Goal: Task Accomplishment & Management: Manage account settings

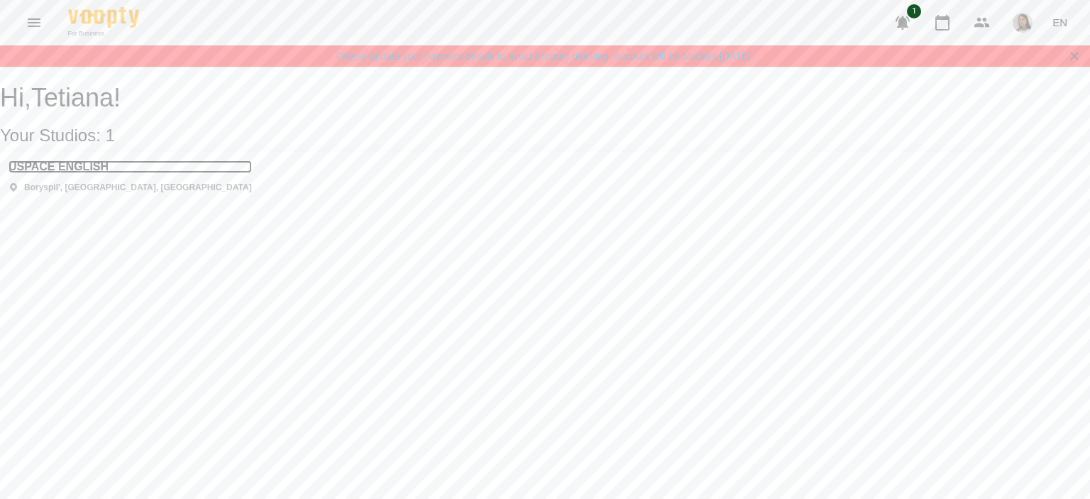
click at [89, 173] on h3 "USPACE ENGLISH" at bounding box center [130, 166] width 243 height 13
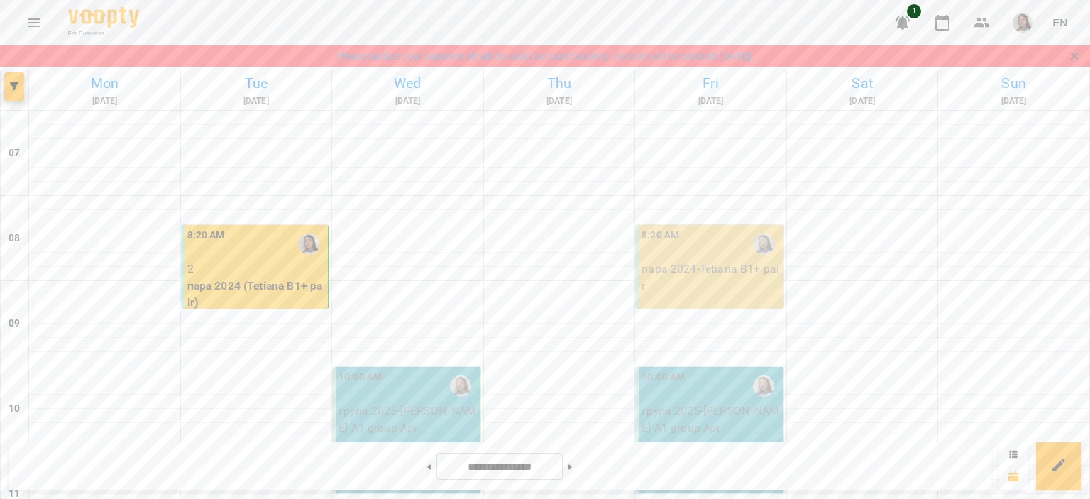
scroll to position [953, 0]
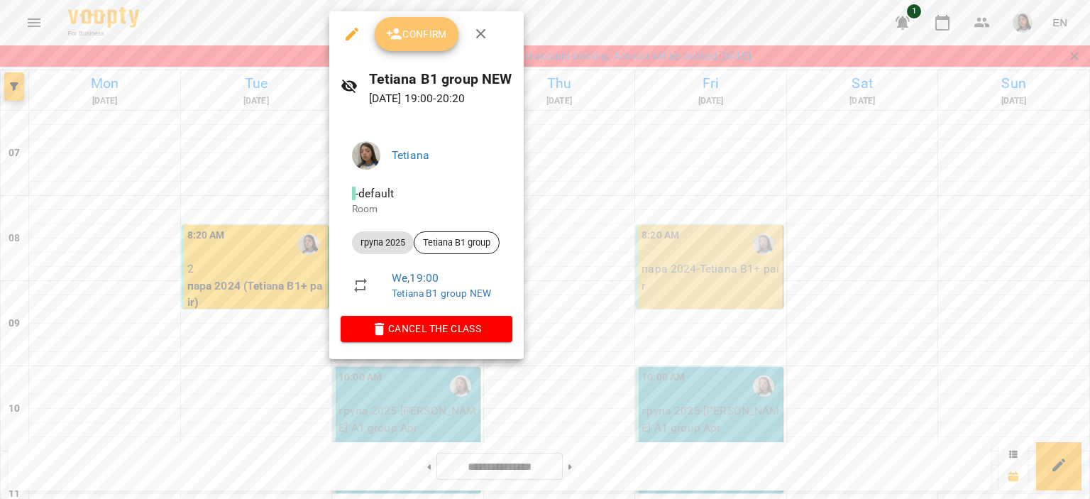
click at [413, 35] on span "Confirm" at bounding box center [416, 34] width 61 height 17
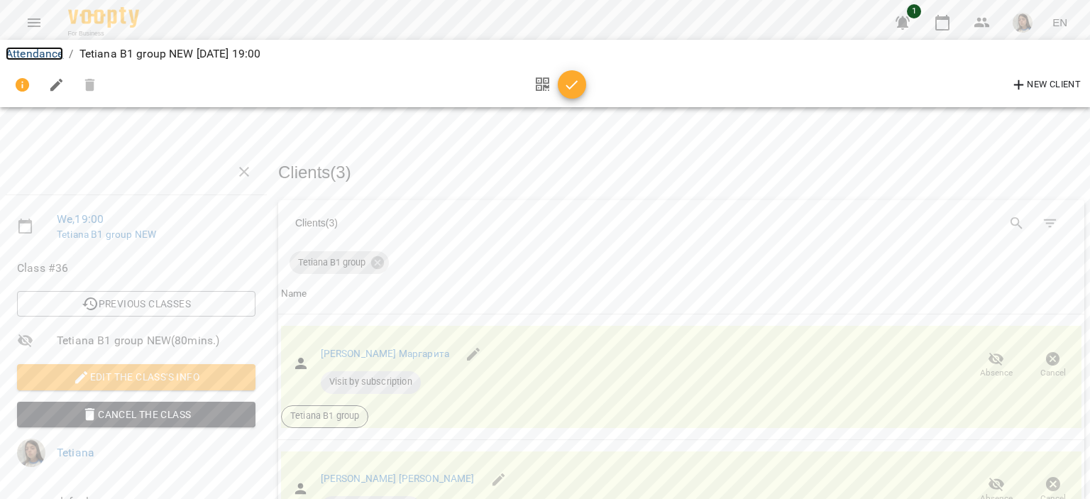
click at [39, 53] on link "Attendance" at bounding box center [35, 53] width 58 height 13
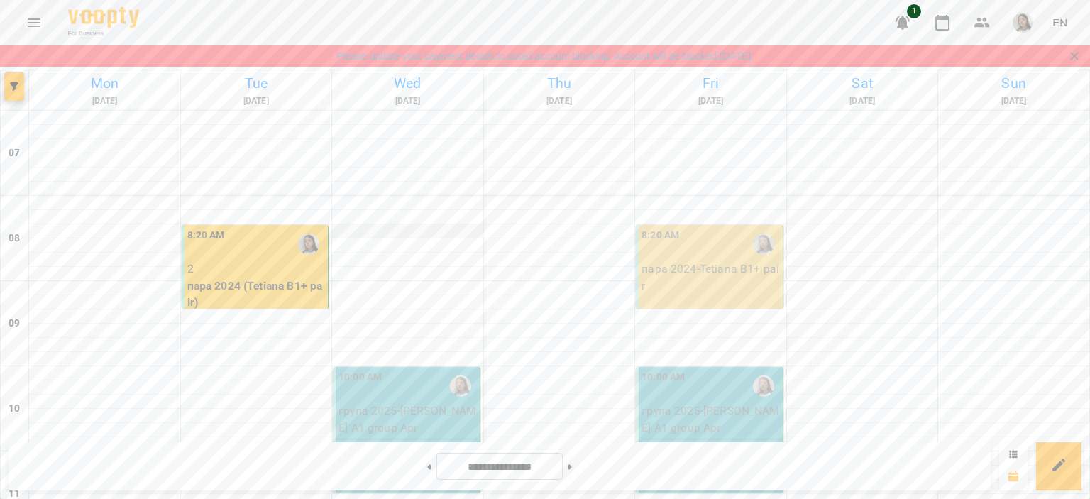
scroll to position [953, 0]
